Goal: Task Accomplishment & Management: Use online tool/utility

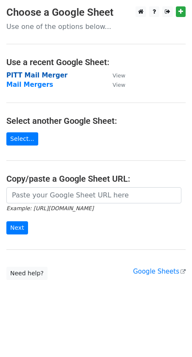
click at [28, 75] on strong "PITT Mail Merger" at bounding box center [36, 75] width 61 height 8
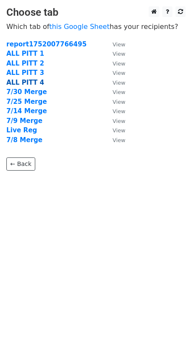
click at [27, 84] on strong "ALL PITT 4" at bounding box center [25, 83] width 38 height 8
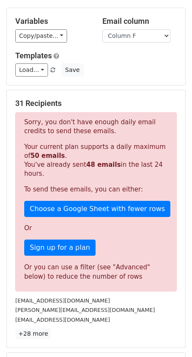
scroll to position [43, 0]
